Goal: Find specific page/section: Find specific page/section

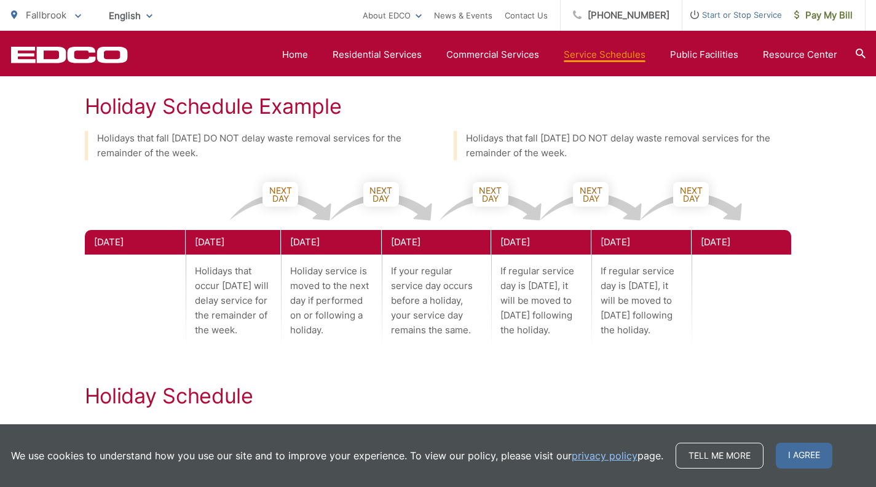
scroll to position [663, 0]
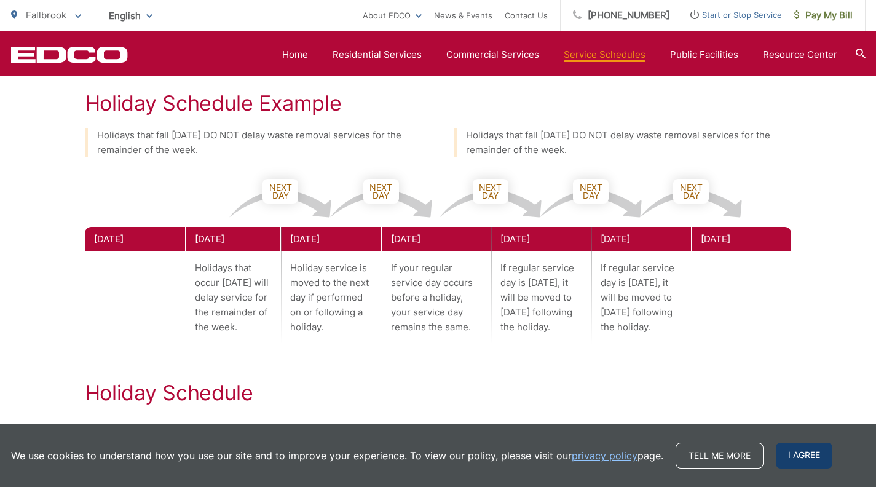
click at [788, 457] on span "I agree" at bounding box center [804, 456] width 57 height 26
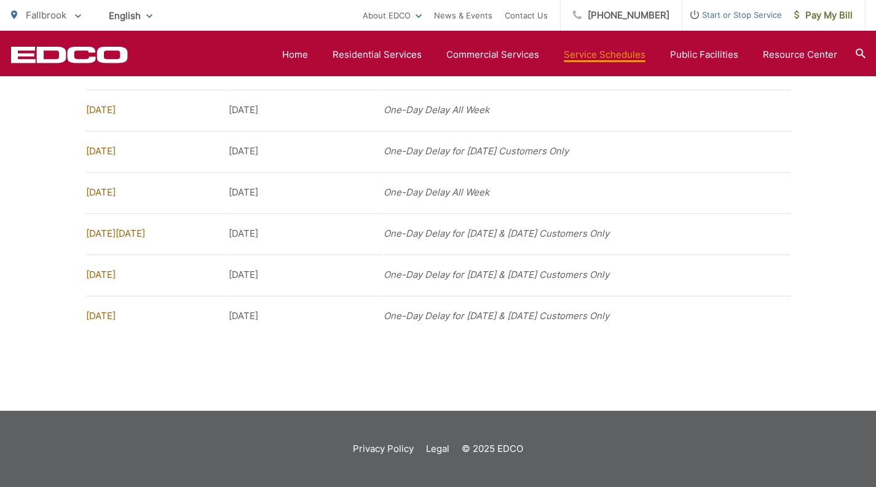
scroll to position [0, 0]
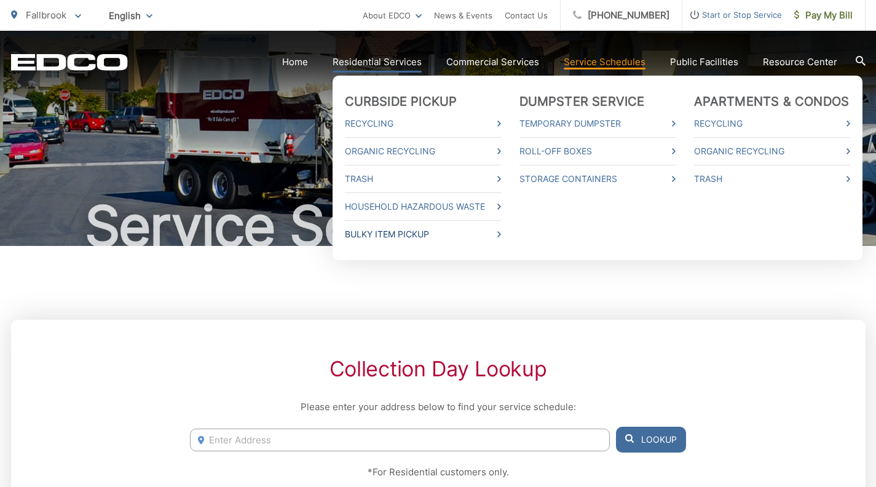
click at [380, 234] on link "Bulky Item Pickup" at bounding box center [423, 234] width 156 height 15
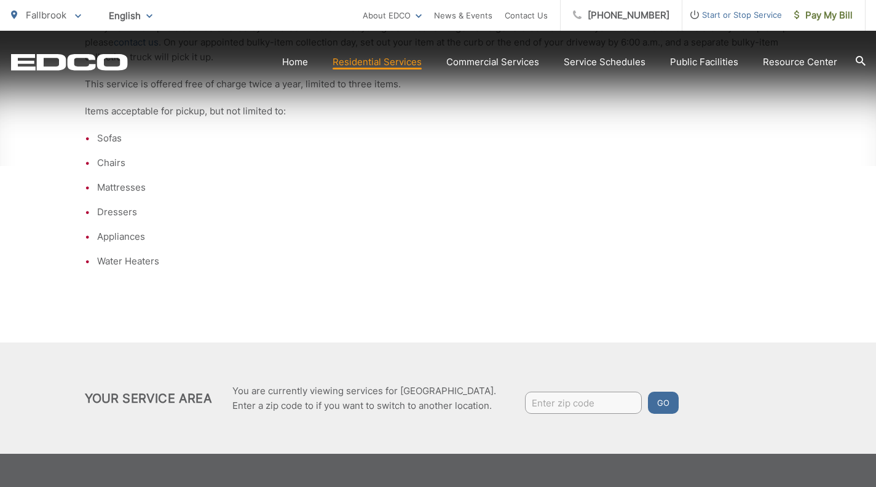
scroll to position [343, 0]
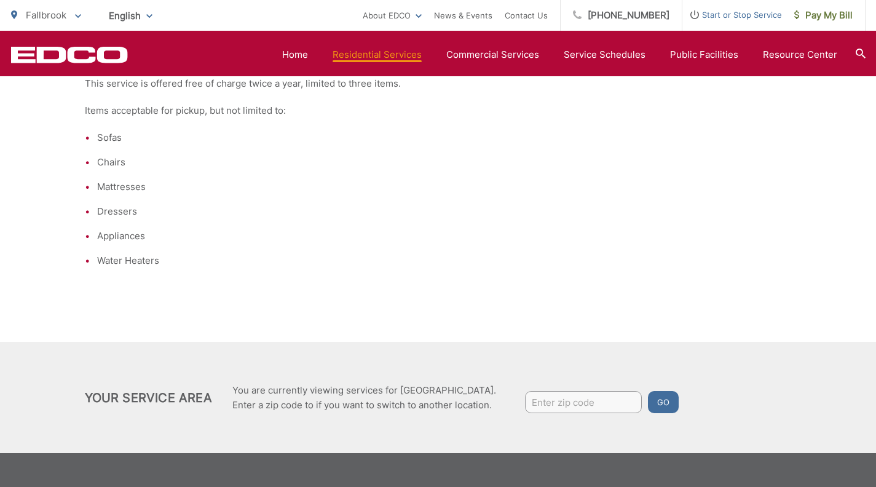
click at [545, 404] on input "Enter zip code" at bounding box center [583, 402] width 117 height 22
click at [567, 234] on li "Appliances" at bounding box center [444, 236] width 695 height 15
click at [621, 114] on p "Items acceptable for pickup, but not limited to:" at bounding box center [438, 110] width 707 height 15
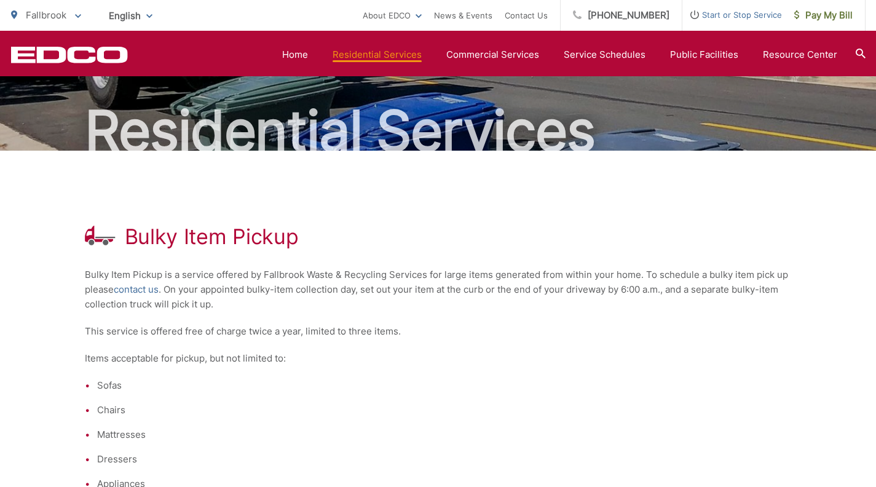
scroll to position [0, 0]
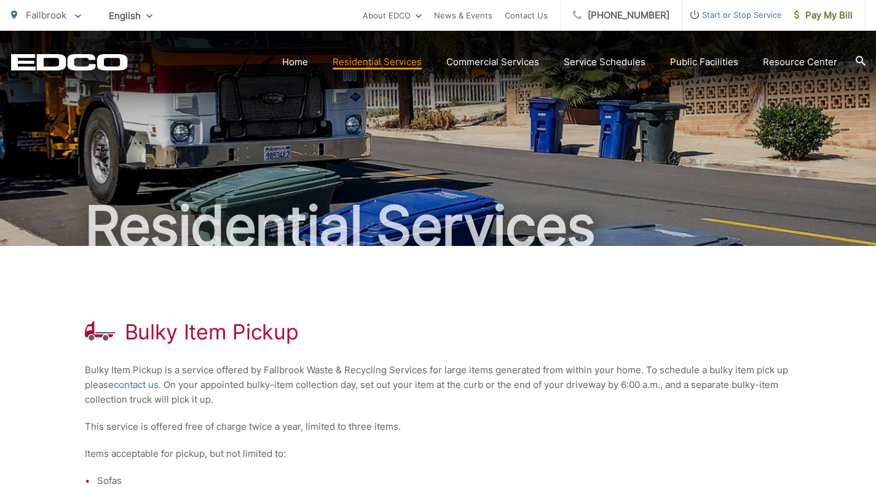
click at [541, 293] on div "Bulky Item Pickup Bulky Item Pickup is a service offered by Fallbrook Waste & R…" at bounding box center [438, 465] width 707 height 439
click at [488, 16] on link "News & Events" at bounding box center [463, 15] width 58 height 15
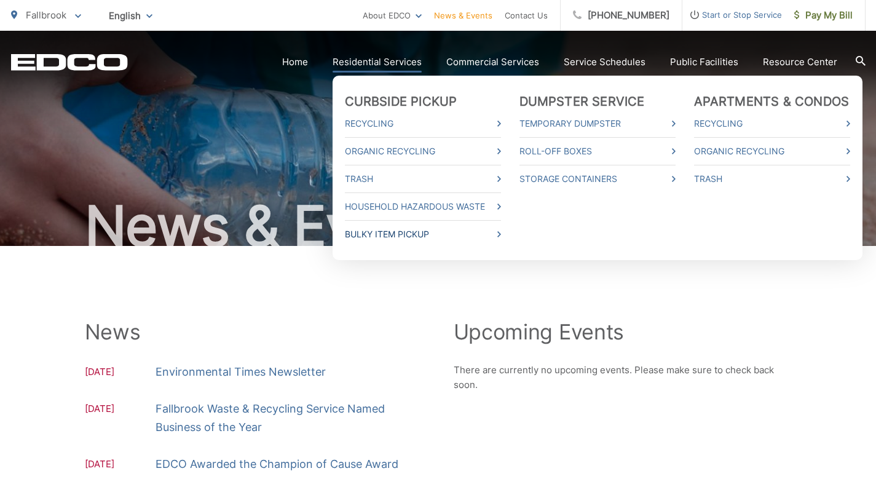
click at [381, 234] on link "Bulky Item Pickup" at bounding box center [423, 234] width 156 height 15
